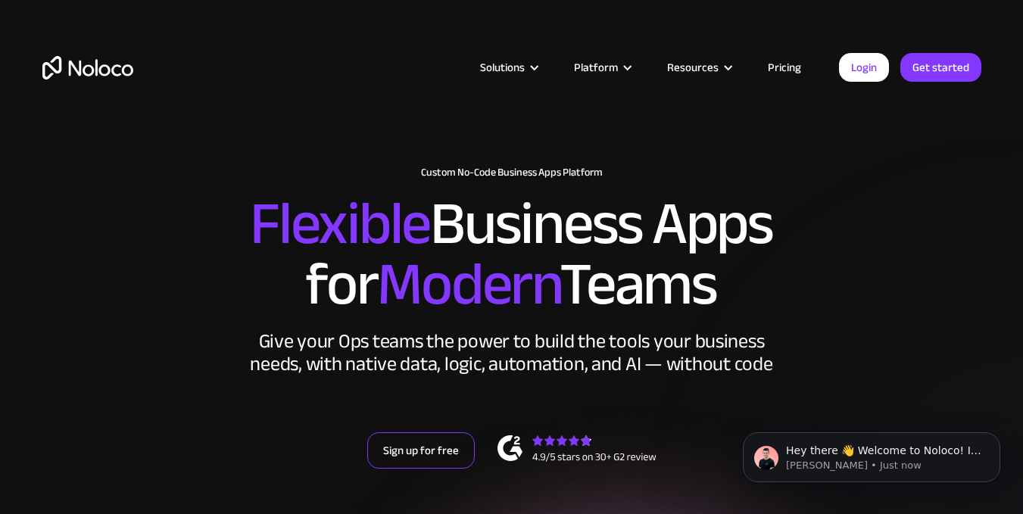
click at [422, 448] on link "Sign up for free" at bounding box center [421, 450] width 108 height 36
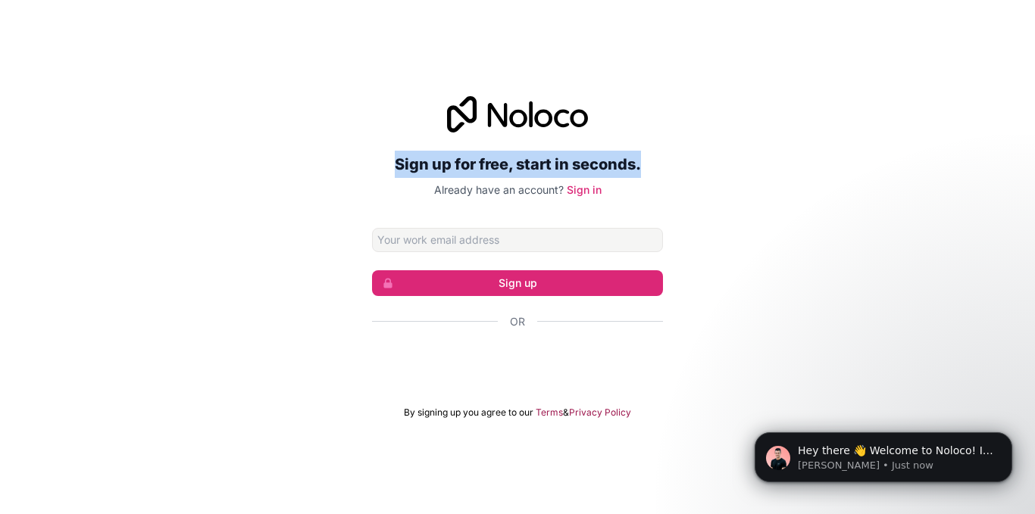
drag, startPoint x: 407, startPoint y: 189, endPoint x: 109, endPoint y: -45, distance: 378.6
click at [109, 0] on html "Sign up for free, start in seconds. Already have an account? Sign in Sign up Or…" at bounding box center [517, 257] width 1035 height 514
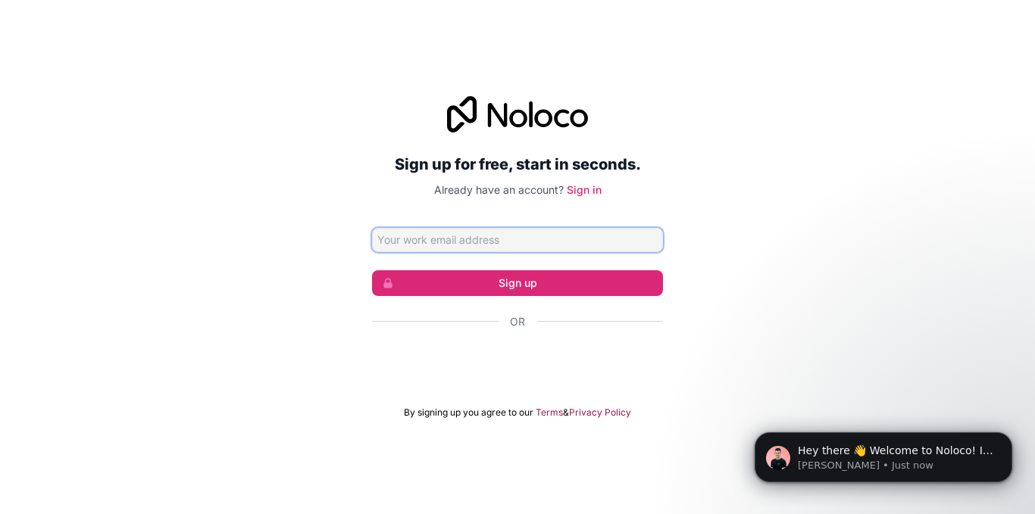
click at [441, 232] on input "Email address" at bounding box center [517, 240] width 291 height 24
paste input "sendapro68@gmail.com"
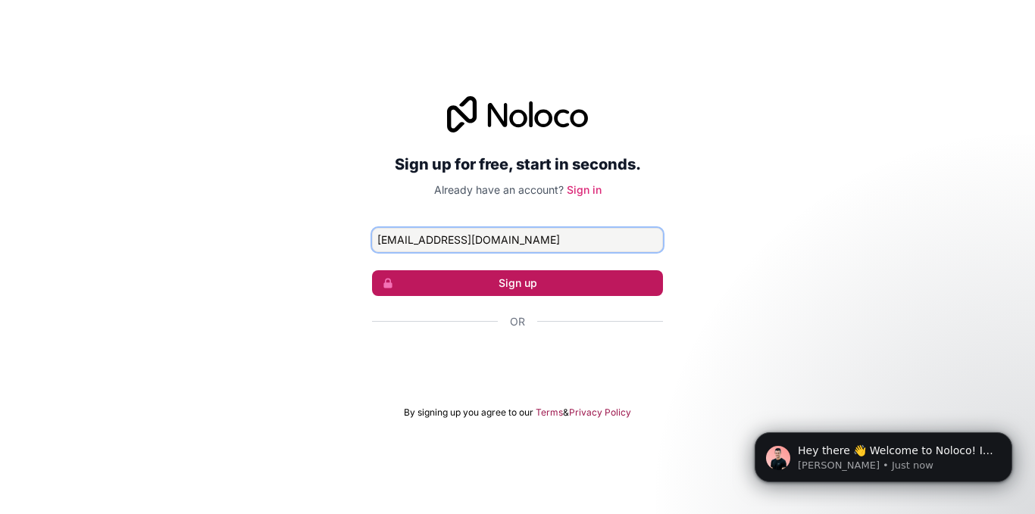
type input "sendapro68@gmail.com"
click at [495, 284] on button "Sign up" at bounding box center [517, 283] width 291 height 26
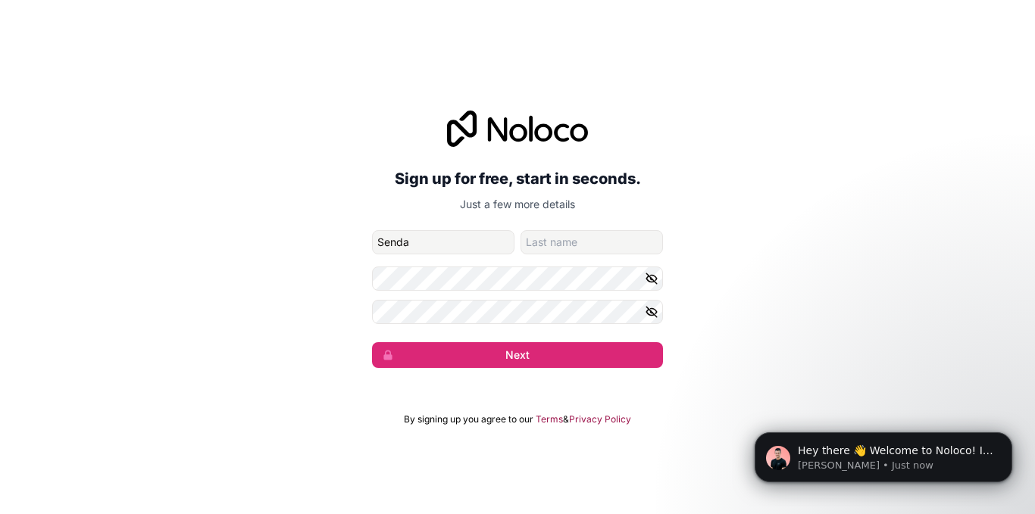
type input "Senda"
type input "Pro"
click at [650, 283] on icon "button" at bounding box center [652, 279] width 14 height 14
click at [651, 314] on icon "button" at bounding box center [652, 312] width 14 height 14
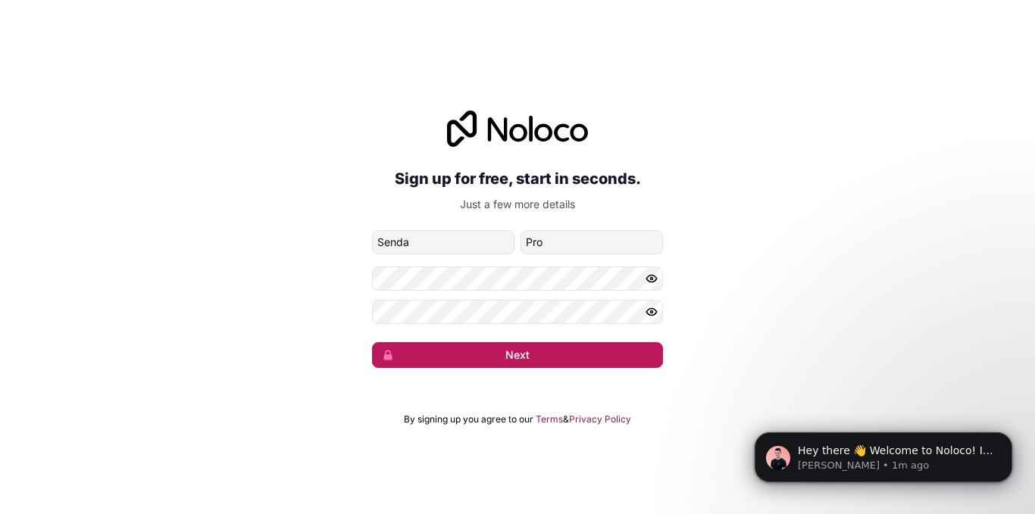
click at [492, 357] on button "Next" at bounding box center [517, 355] width 291 height 26
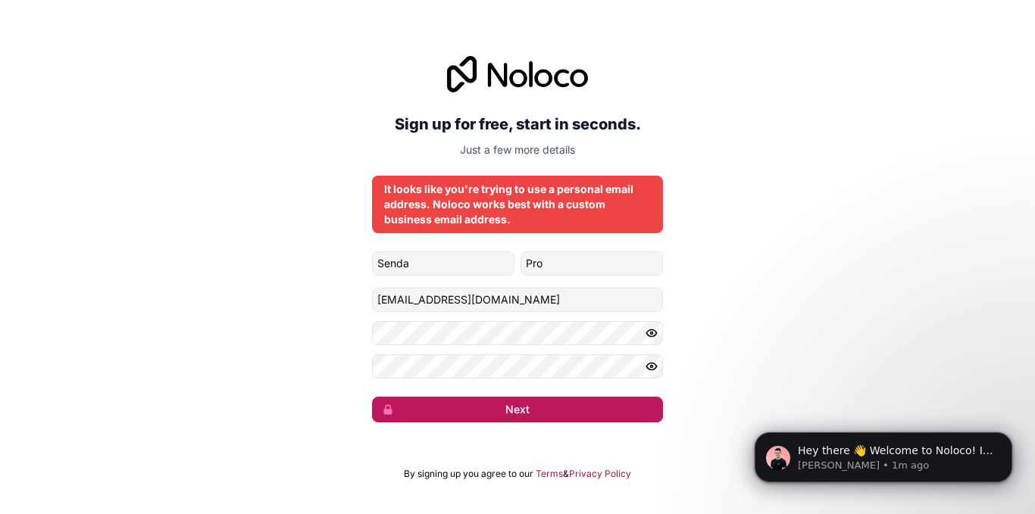
click at [519, 410] on button "Next" at bounding box center [517, 410] width 291 height 26
click at [516, 408] on button "Next" at bounding box center [517, 410] width 291 height 26
